Goal: Information Seeking & Learning: Learn about a topic

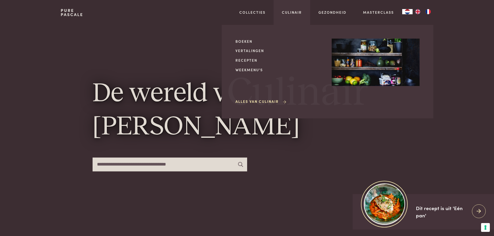
click at [247, 55] on div "Boeken Vertalingen Recepten Weekmenu's Alles van Culinair" at bounding box center [280, 72] width 88 height 66
click at [248, 58] on link "Recepten" at bounding box center [280, 60] width 88 height 5
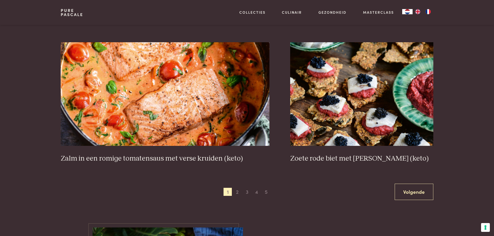
scroll to position [960, 0]
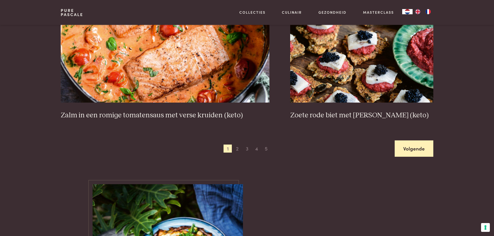
click at [416, 148] on link "Volgende" at bounding box center [414, 149] width 39 height 16
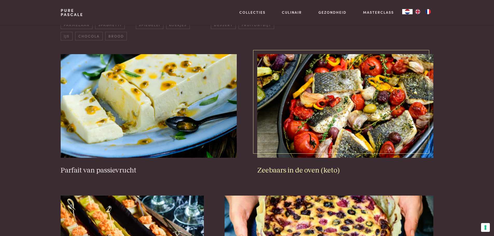
scroll to position [197, 0]
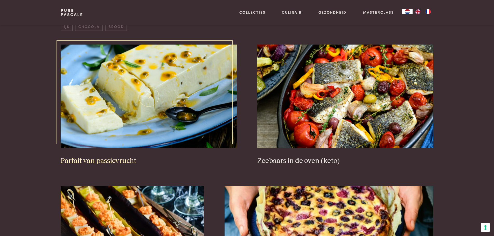
click at [161, 128] on img at bounding box center [149, 97] width 176 height 104
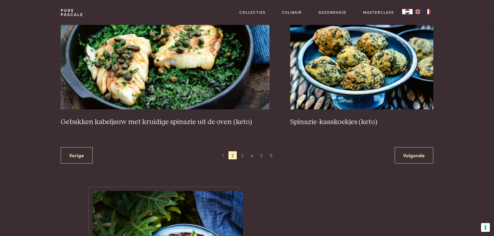
scroll to position [1001, 0]
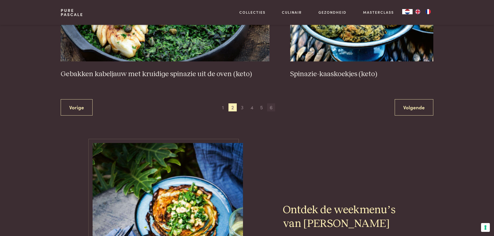
click at [269, 107] on span "6" at bounding box center [271, 108] width 8 height 8
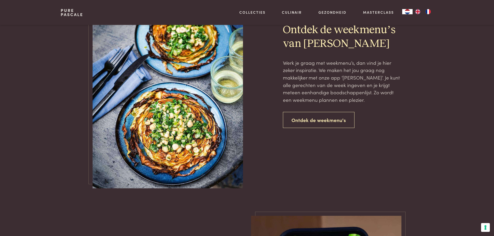
scroll to position [482, 0]
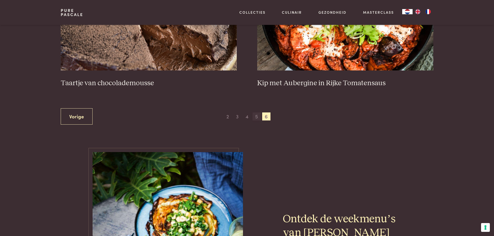
click at [256, 118] on span "5" at bounding box center [257, 117] width 8 height 8
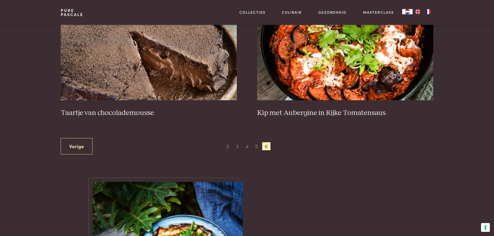
scroll to position [249, 0]
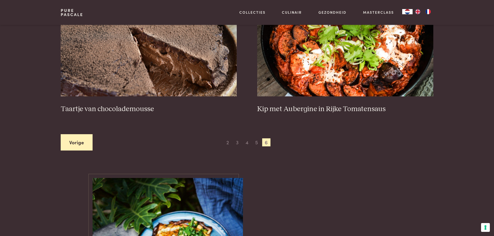
click at [76, 140] on link "Vorige" at bounding box center [77, 142] width 32 height 16
click at [238, 144] on span "3" at bounding box center [237, 143] width 8 height 8
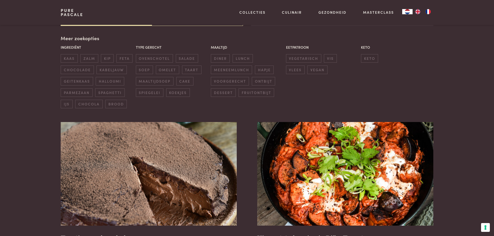
scroll to position [119, 0]
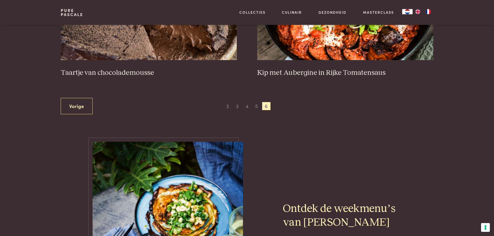
scroll to position [285, 0]
click at [239, 106] on span "3" at bounding box center [237, 106] width 8 height 8
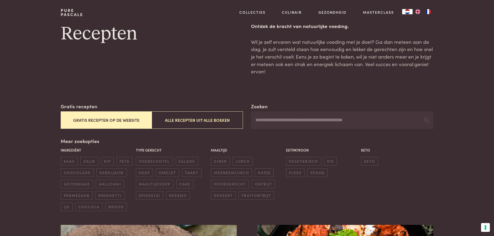
scroll to position [0, 0]
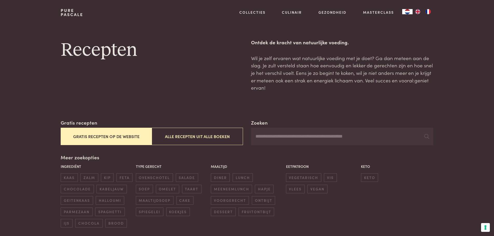
click at [126, 136] on button "Gratis recepten op de website" at bounding box center [106, 136] width 91 height 17
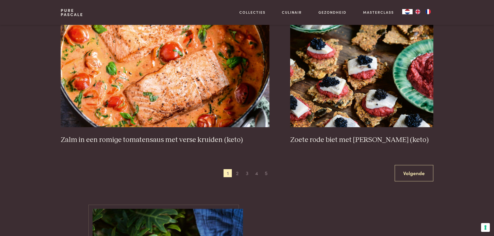
scroll to position [949, 0]
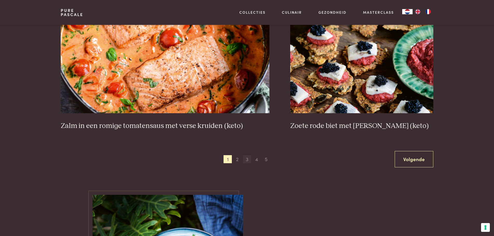
click at [245, 157] on span "3" at bounding box center [247, 159] width 8 height 8
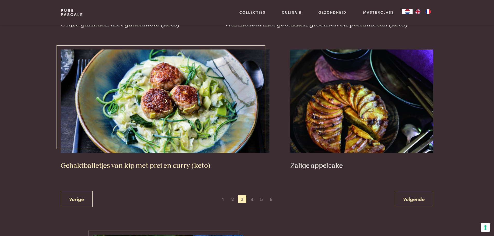
scroll to position [949, 0]
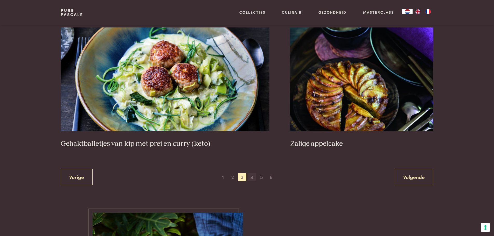
click at [255, 176] on span "4" at bounding box center [252, 177] width 8 height 8
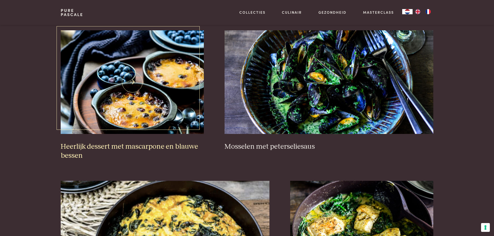
scroll to position [353, 0]
click at [156, 122] on img at bounding box center [132, 83] width 143 height 104
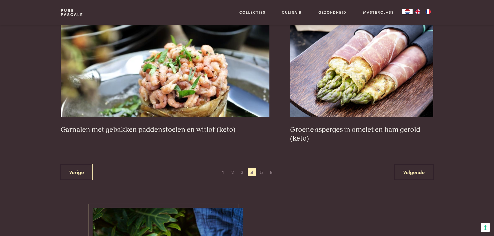
scroll to position [949, 0]
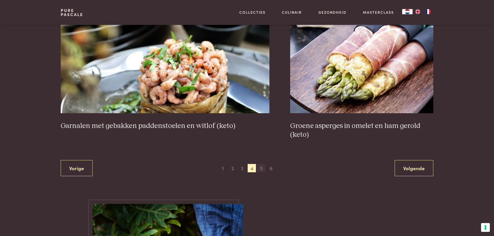
click at [259, 169] on span "5" at bounding box center [261, 168] width 8 height 8
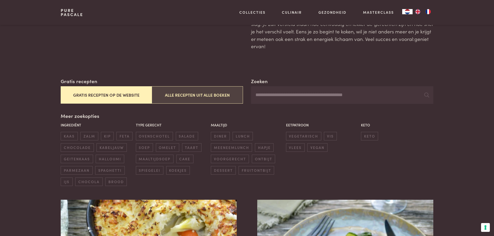
scroll to position [41, 0]
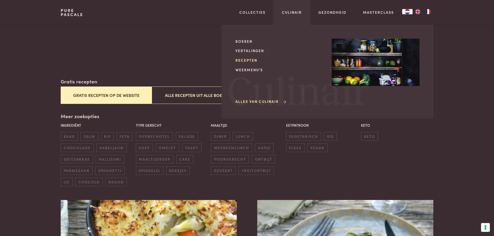
click at [252, 58] on link "Recepten" at bounding box center [280, 60] width 88 height 5
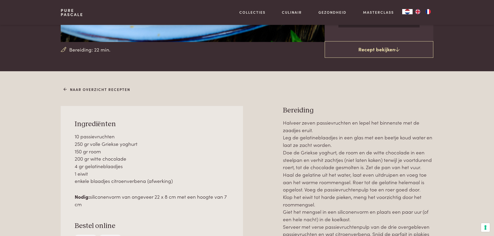
scroll to position [156, 0]
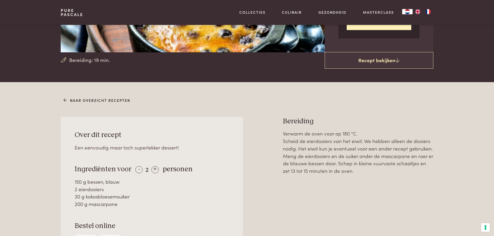
scroll to position [130, 0]
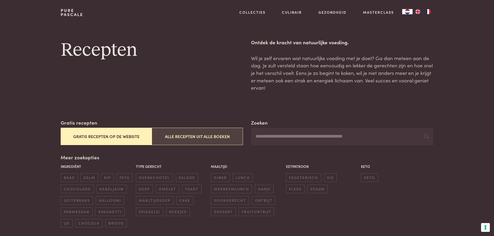
click at [209, 138] on button "Alle recepten uit alle boeken" at bounding box center [197, 136] width 91 height 17
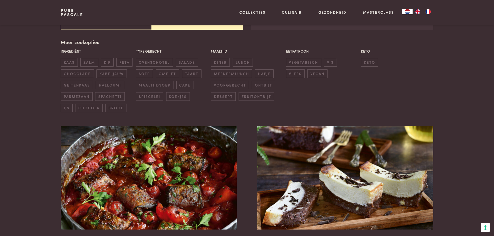
scroll to position [119, 0]
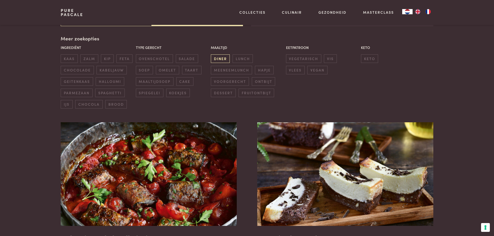
click at [223, 60] on span "diner" at bounding box center [220, 58] width 19 height 9
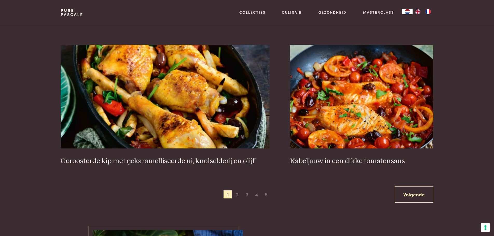
scroll to position [949, 0]
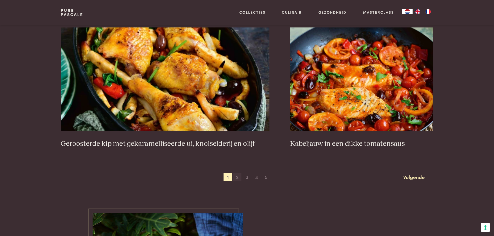
click at [236, 178] on span "2" at bounding box center [237, 177] width 8 height 8
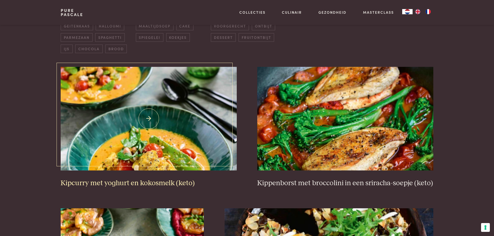
scroll to position [197, 0]
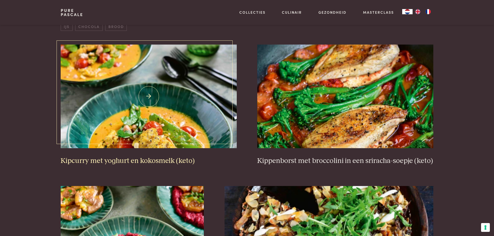
click at [197, 117] on img at bounding box center [149, 97] width 176 height 104
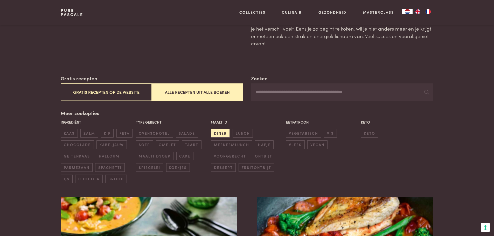
scroll to position [41, 0]
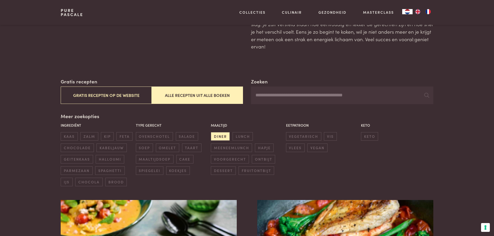
click at [72, 12] on link "Pure Pascale" at bounding box center [72, 12] width 23 height 8
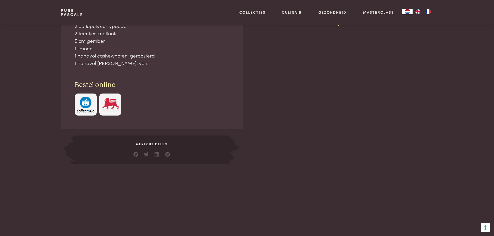
scroll to position [285, 0]
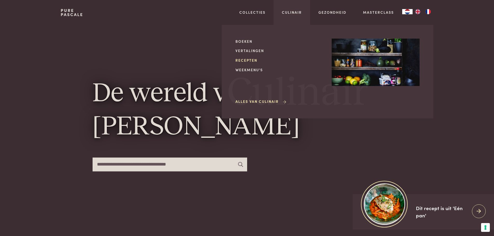
click at [250, 59] on link "Recepten" at bounding box center [280, 60] width 88 height 5
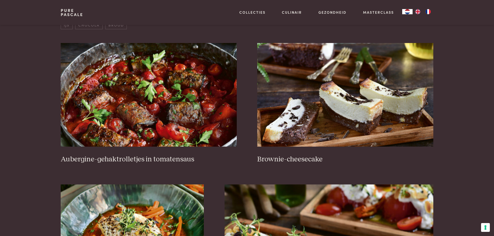
scroll to position [208, 0]
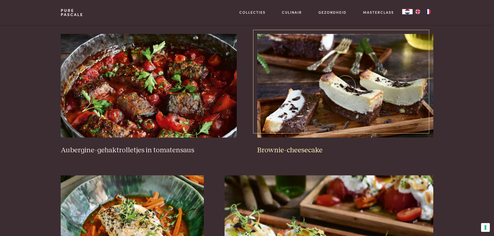
click at [309, 107] on img at bounding box center [345, 86] width 176 height 104
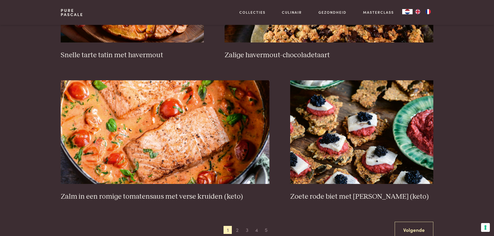
scroll to position [882, 0]
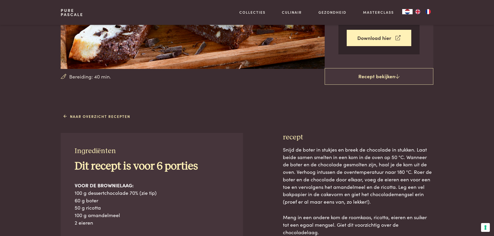
scroll to position [130, 0]
